Goal: Transaction & Acquisition: Register for event/course

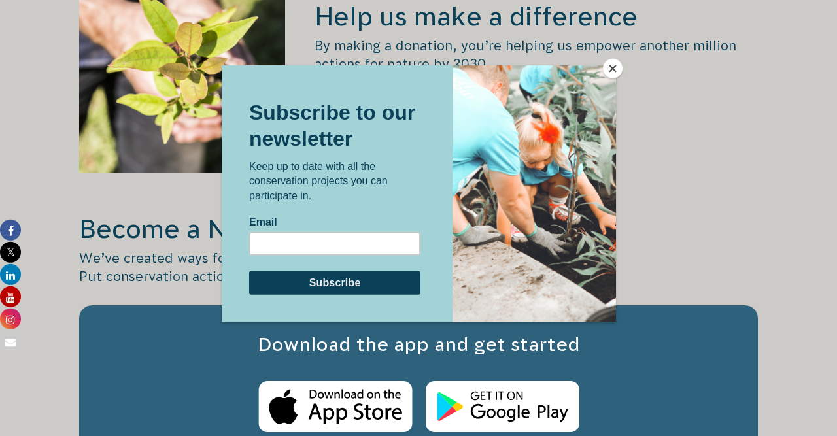
click at [610, 67] on button "Close" at bounding box center [613, 69] width 20 height 20
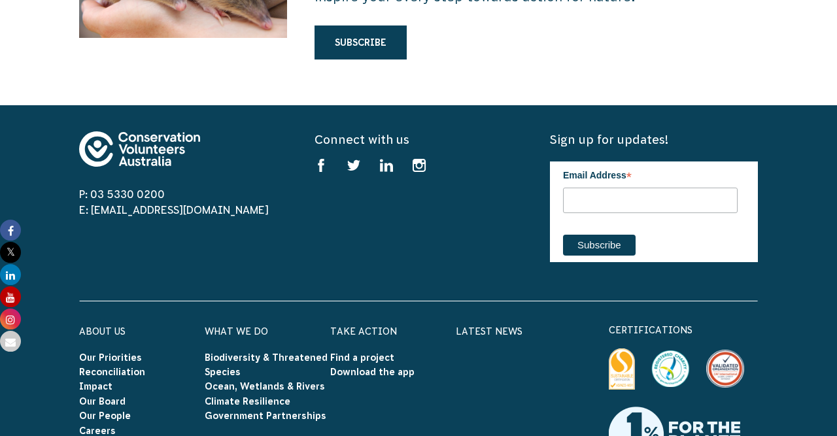
scroll to position [3738, 0]
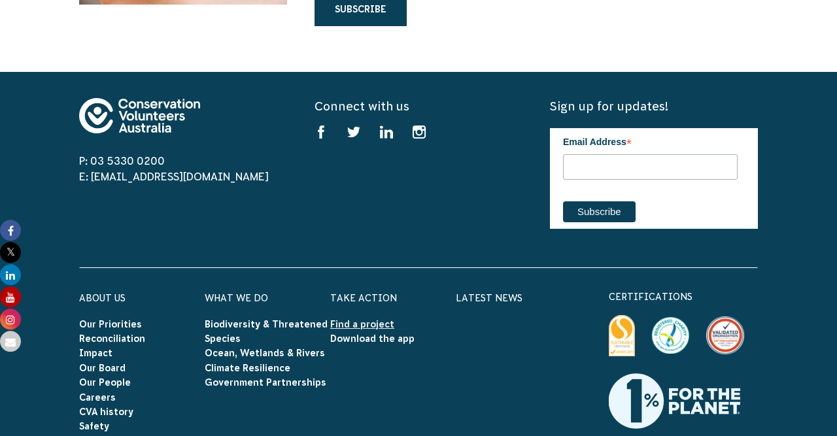
click at [381, 319] on link "Find a project" at bounding box center [362, 324] width 64 height 10
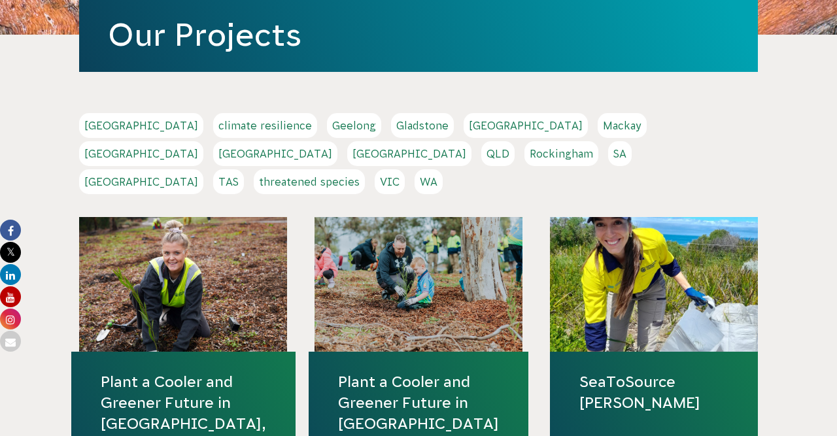
scroll to position [213, 0]
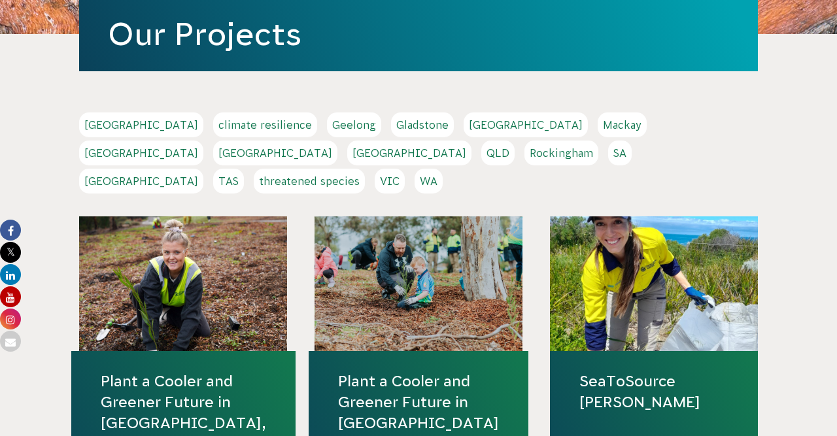
click at [203, 141] on link "Melbourne" at bounding box center [141, 153] width 124 height 25
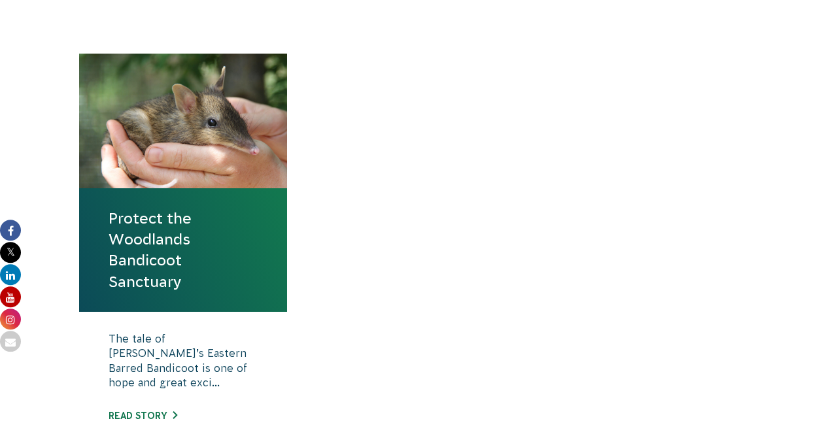
scroll to position [448, 0]
click at [160, 255] on link "Protect the Woodlands Bandicoot Sanctuary" at bounding box center [183, 250] width 149 height 84
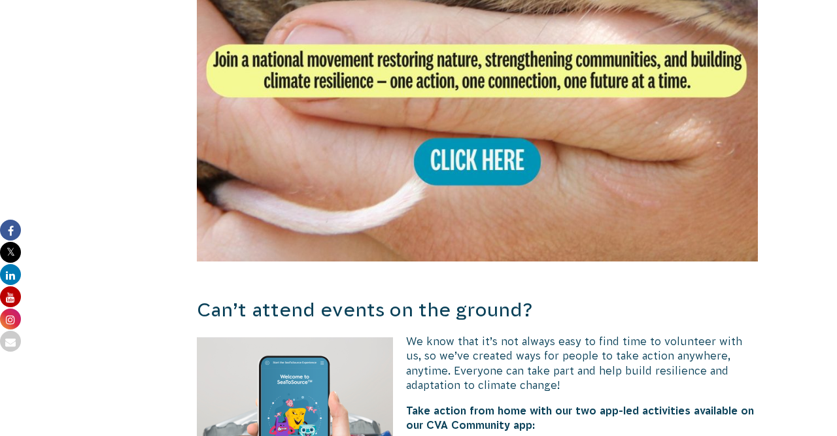
scroll to position [2809, 0]
